Goal: Book appointment/travel/reservation

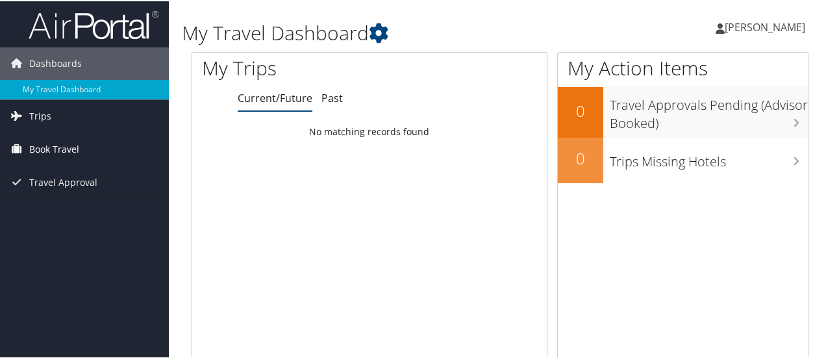
click at [52, 149] on span "Book Travel" at bounding box center [54, 148] width 50 height 32
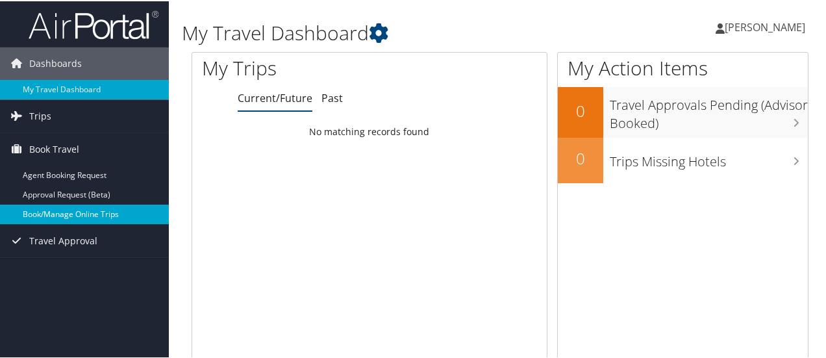
click at [90, 214] on link "Book/Manage Online Trips" at bounding box center [84, 212] width 169 height 19
click at [51, 212] on link "Book/Manage Online Trips" at bounding box center [84, 212] width 169 height 19
